Goal: Transaction & Acquisition: Purchase product/service

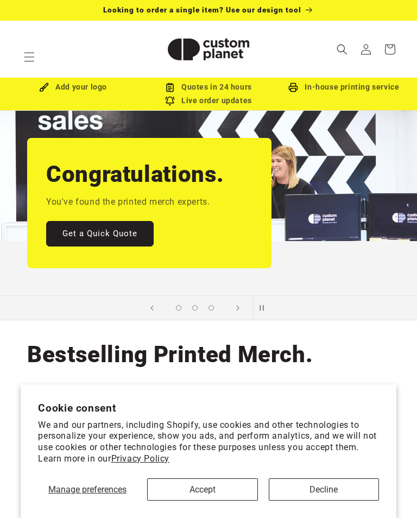
click at [208, 498] on button "Accept" at bounding box center [202, 489] width 110 height 22
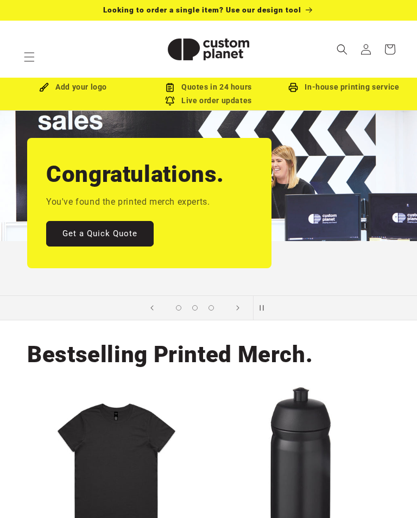
click at [193, 485] on img at bounding box center [116, 466] width 162 height 162
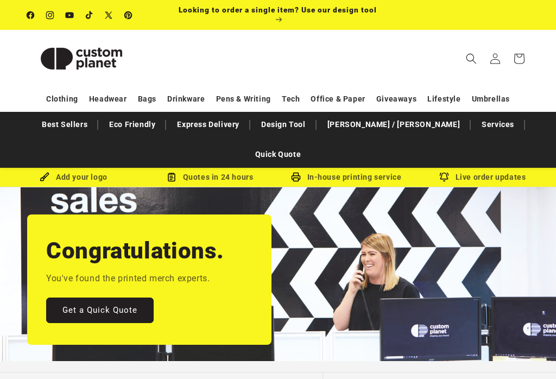
click at [93, 123] on link "Best Sellers" at bounding box center [64, 124] width 56 height 19
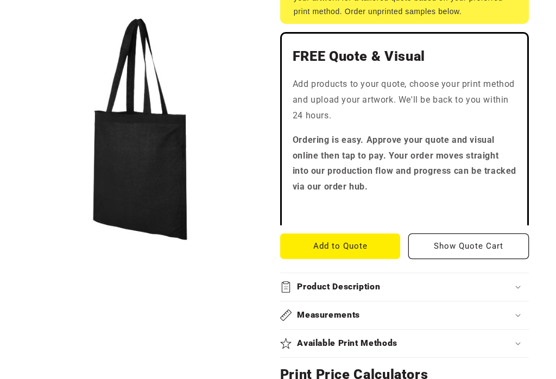
scroll to position [407, 0]
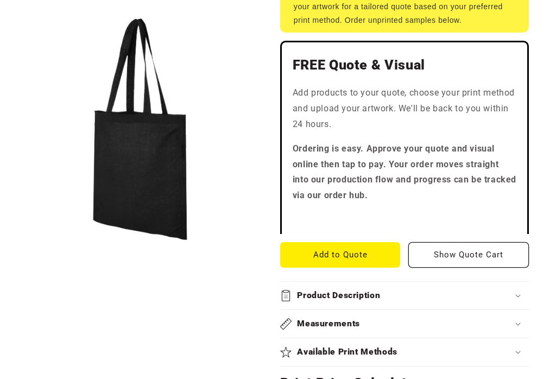
click at [406, 184] on div "FREE Quote & Visual Add products to your quote, choose your print method and up…" at bounding box center [404, 137] width 248 height 193
click at [409, 168] on div "FREE Quote & Visual Add products to your quote, choose your print method and up…" at bounding box center [404, 137] width 248 height 193
click at [402, 182] on div "FREE Quote & Visual Add products to your quote, choose your print method and up…" at bounding box center [404, 137] width 248 height 193
click at [385, 168] on div "FREE Quote & Visual Add products to your quote, choose your print method and up…" at bounding box center [404, 137] width 248 height 193
click at [365, 183] on div "FREE Quote & Visual Add products to your quote, choose your print method and up…" at bounding box center [404, 137] width 248 height 193
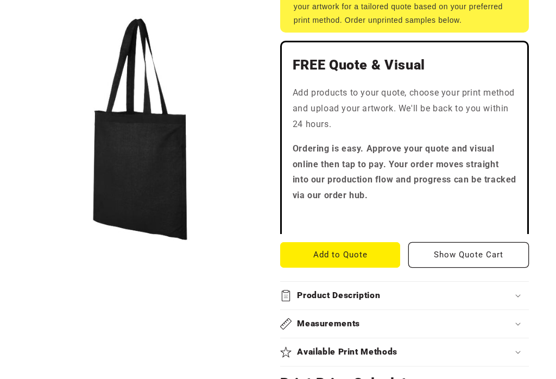
click at [403, 182] on div "FREE Quote & Visual Add products to your quote, choose your print method and up…" at bounding box center [404, 137] width 248 height 193
click at [434, 182] on div "FREE Quote & Visual Add products to your quote, choose your print method and up…" at bounding box center [404, 137] width 248 height 193
click at [457, 182] on div "FREE Quote & Visual Add products to your quote, choose your print method and up…" at bounding box center [404, 137] width 248 height 193
click at [425, 168] on div "FREE Quote & Visual Add products to your quote, choose your print method and up…" at bounding box center [404, 137] width 248 height 193
click at [357, 182] on div "FREE Quote & Visual Add products to your quote, choose your print method and up…" at bounding box center [404, 137] width 248 height 193
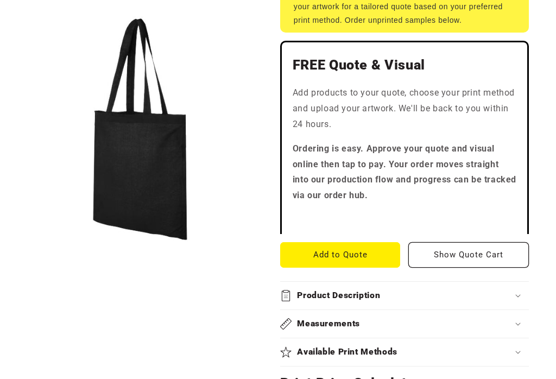
click at [398, 183] on div "FREE Quote & Visual Add products to your quote, choose your print method and up…" at bounding box center [404, 137] width 248 height 193
click at [426, 182] on div "FREE Quote & Visual Add products to your quote, choose your print method and up…" at bounding box center [404, 137] width 248 height 193
click at [453, 182] on div "FREE Quote & Visual Add products to your quote, choose your print method and up…" at bounding box center [404, 137] width 248 height 193
click at [449, 183] on div "FREE Quote & Visual Add products to your quote, choose your print method and up…" at bounding box center [404, 137] width 248 height 193
click at [399, 182] on div "FREE Quote & Visual Add products to your quote, choose your print method and up…" at bounding box center [404, 137] width 248 height 193
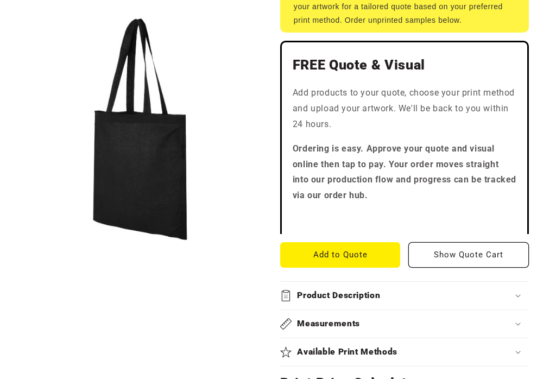
click at [374, 182] on div "FREE Quote & Visual Add products to your quote, choose your print method and up…" at bounding box center [404, 137] width 248 height 193
click at [358, 185] on div "FREE Quote & Visual Add products to your quote, choose your print method and up…" at bounding box center [404, 137] width 248 height 193
click at [398, 182] on div "FREE Quote & Visual Add products to your quote, choose your print method and up…" at bounding box center [404, 137] width 248 height 193
click at [419, 183] on div "FREE Quote & Visual Add products to your quote, choose your print method and up…" at bounding box center [404, 137] width 248 height 193
